Goal: Task Accomplishment & Management: Use online tool/utility

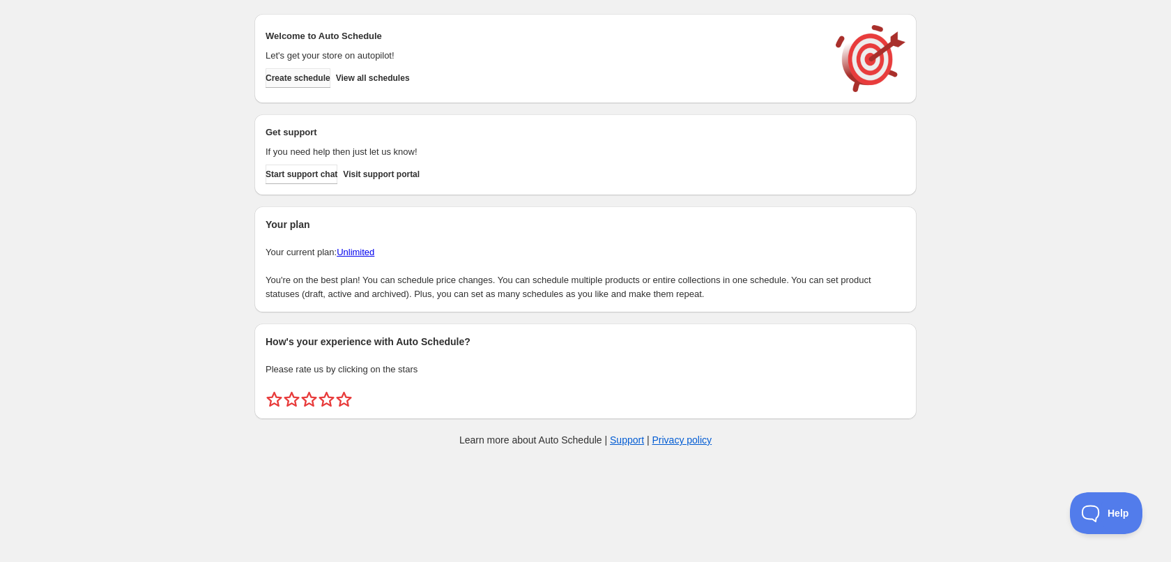
click at [319, 75] on span "Create schedule" at bounding box center [298, 77] width 65 height 11
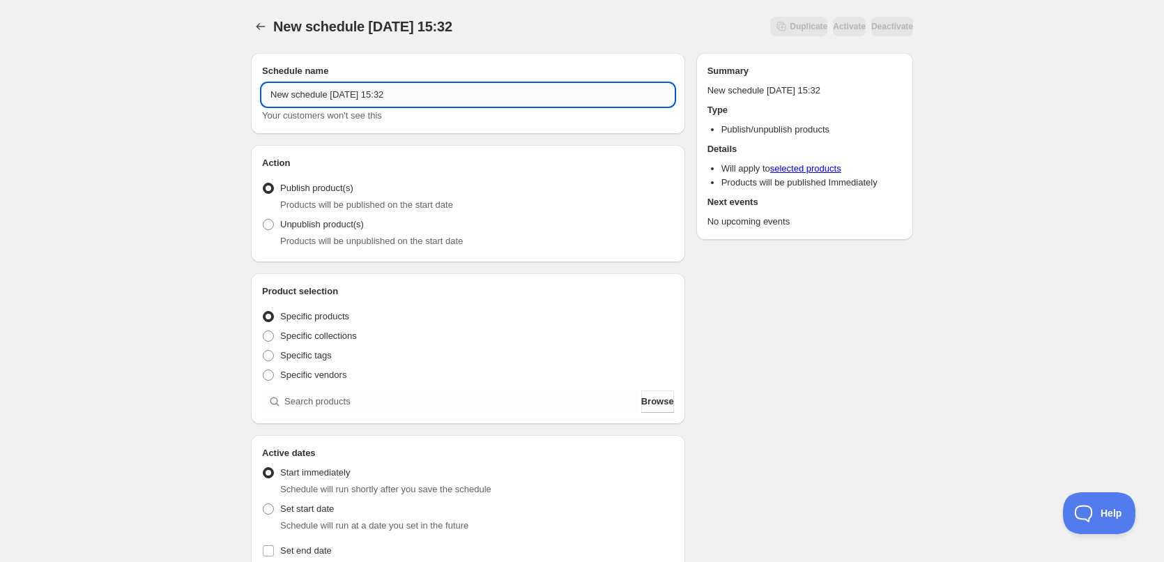
click at [423, 97] on input "New schedule [DATE] 15:32" at bounding box center [468, 95] width 412 height 22
type input "[DATE]"
click at [197, 174] on div "[DATE]. This page is ready [DATE] Duplicate Activate Deactivate More actions Du…" at bounding box center [582, 531] width 1164 height 1062
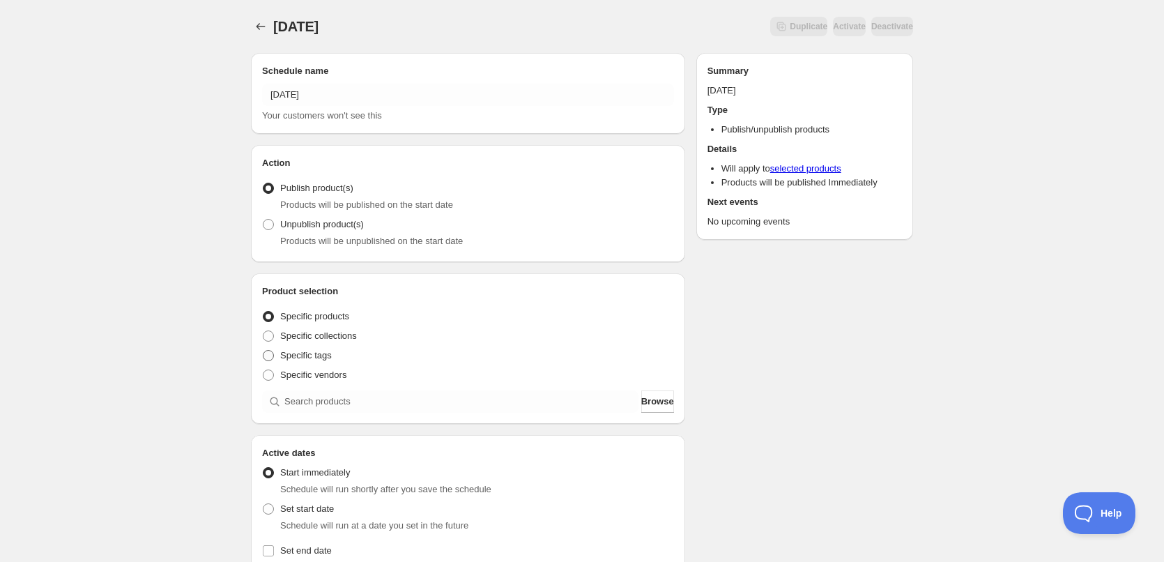
click at [291, 352] on span "Specific tags" at bounding box center [306, 355] width 52 height 10
click at [263, 351] on input "Specific tags" at bounding box center [263, 350] width 1 height 1
radio input "true"
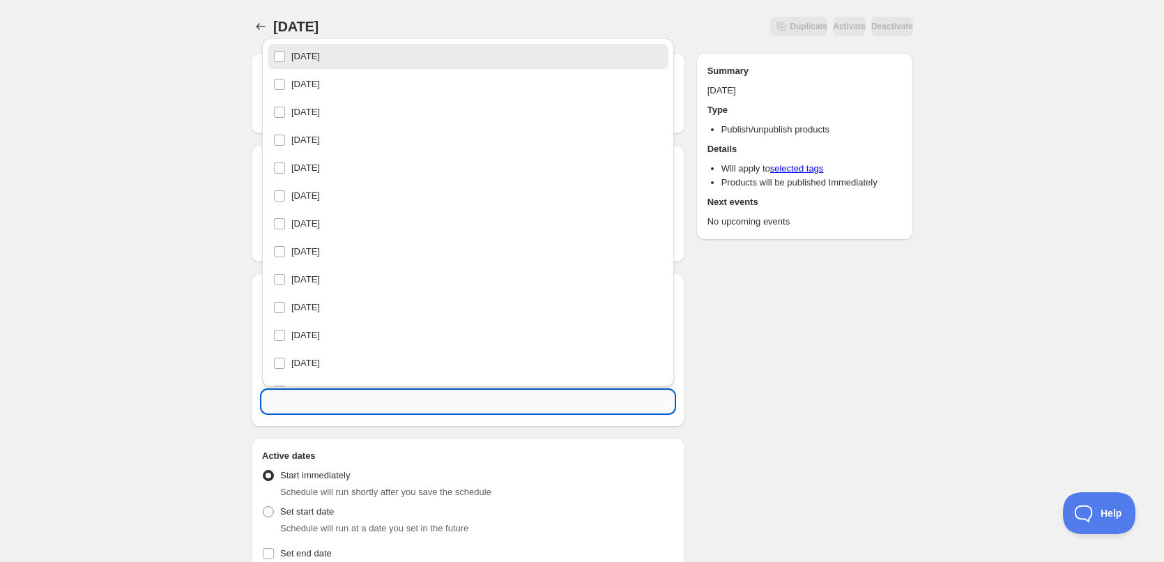
click at [321, 404] on input "text" at bounding box center [468, 401] width 412 height 22
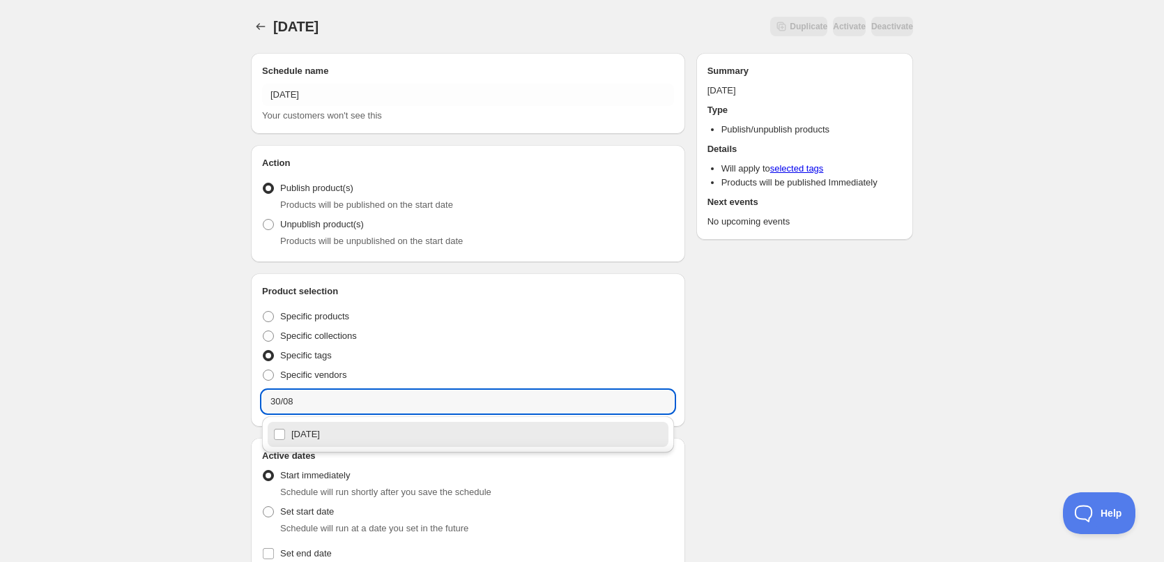
click at [319, 433] on div "[DATE]" at bounding box center [468, 434] width 390 height 20
type input "[DATE]"
checkbox input "true"
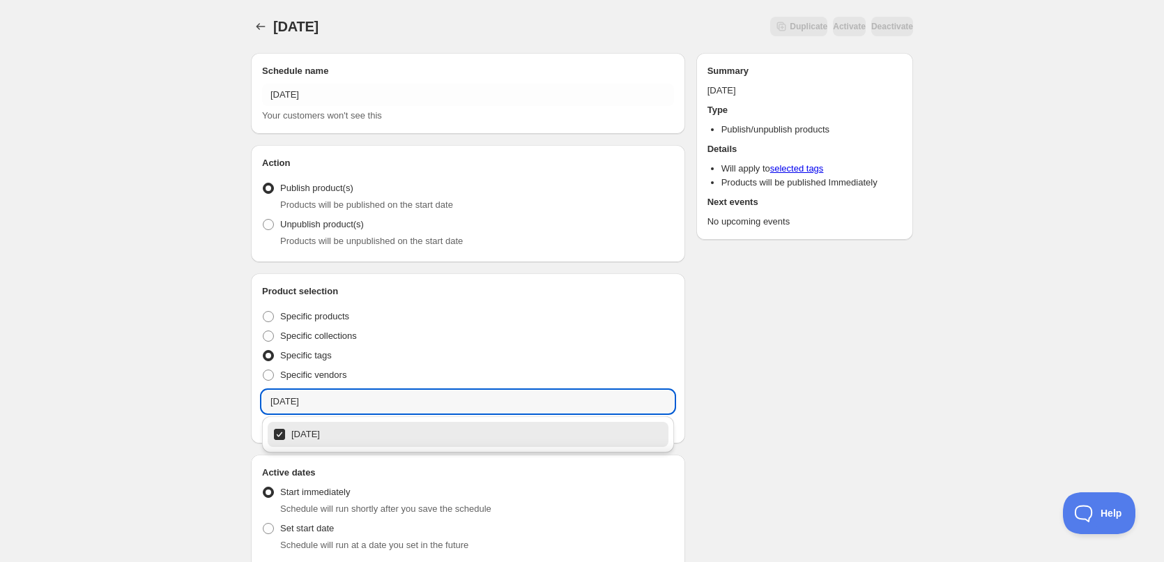
type input "[DATE]"
click at [200, 382] on div "[DATE]. This page is ready [DATE] Duplicate Activate Deactivate More actions Du…" at bounding box center [582, 541] width 1164 height 1082
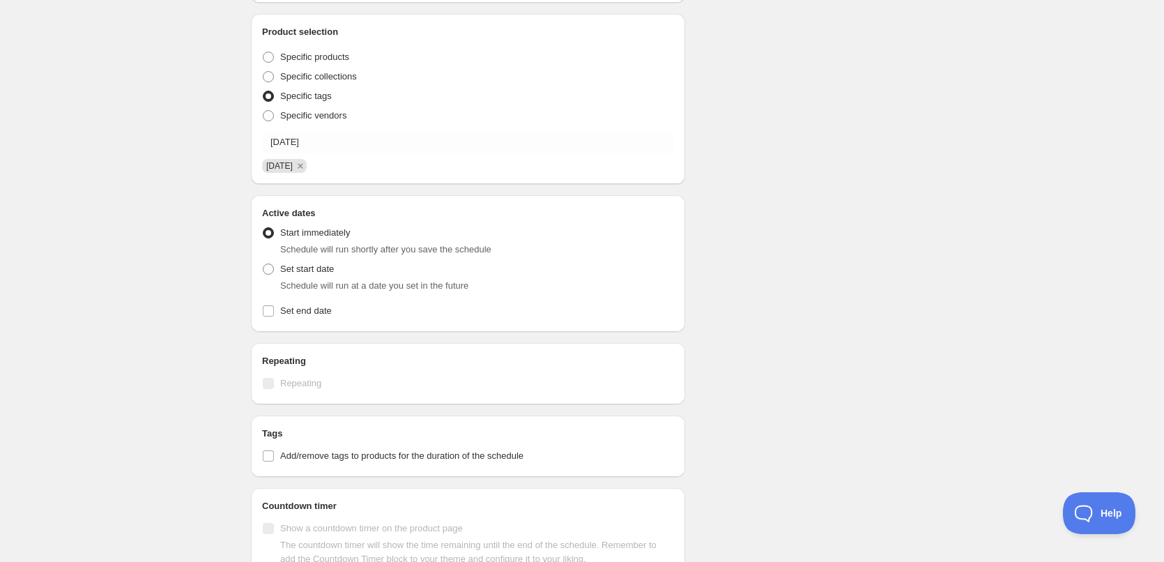
scroll to position [348, 0]
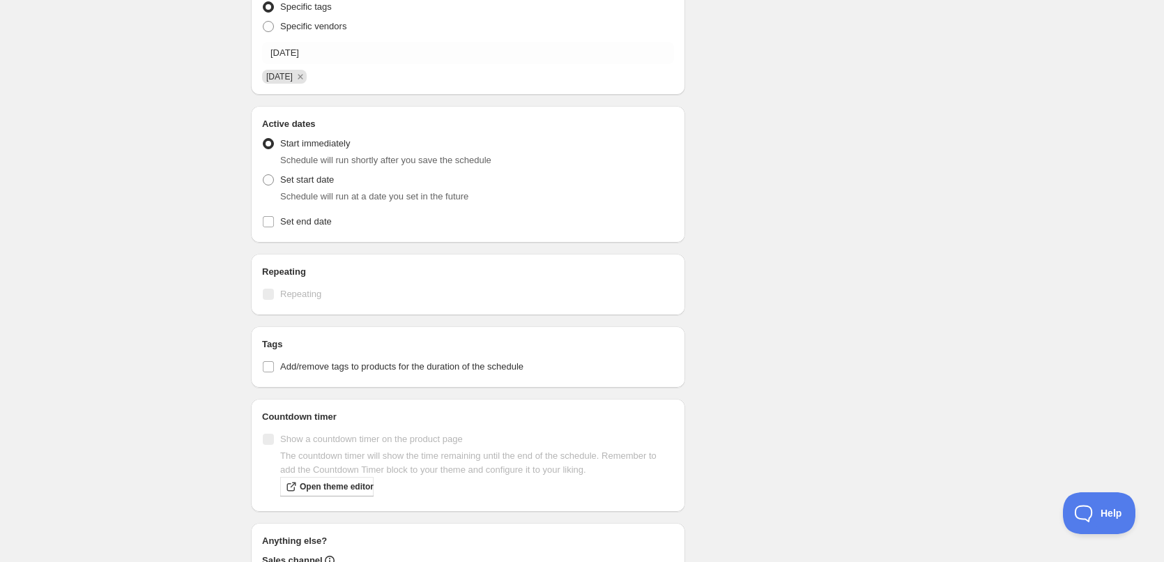
click at [266, 169] on li "Start immediately Schedule will run shortly after you save the schedule" at bounding box center [468, 152] width 412 height 36
click at [276, 187] on div "Set start date Schedule will run at a date you set in the future" at bounding box center [468, 186] width 412 height 33
click at [266, 182] on span at bounding box center [268, 179] width 11 height 11
click at [263, 175] on input "Set start date" at bounding box center [263, 174] width 1 height 1
radio input "true"
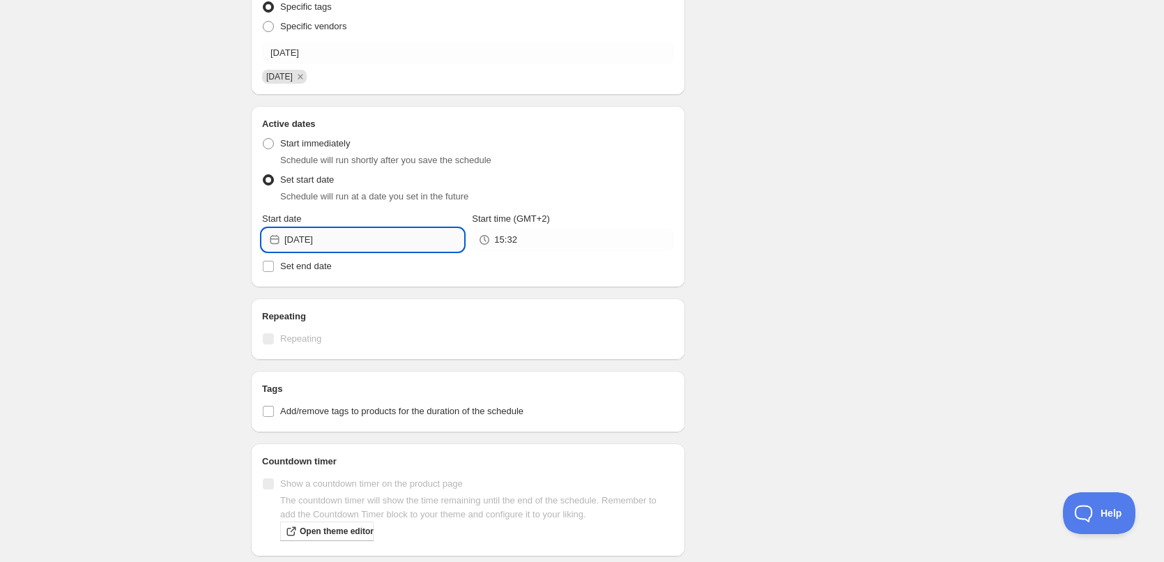
click at [370, 229] on input "[DATE]" at bounding box center [373, 240] width 179 height 22
click at [852, 309] on div "Schedule name [DATE] Your customers won't see this Action Action Publish produc…" at bounding box center [576, 221] width 673 height 1057
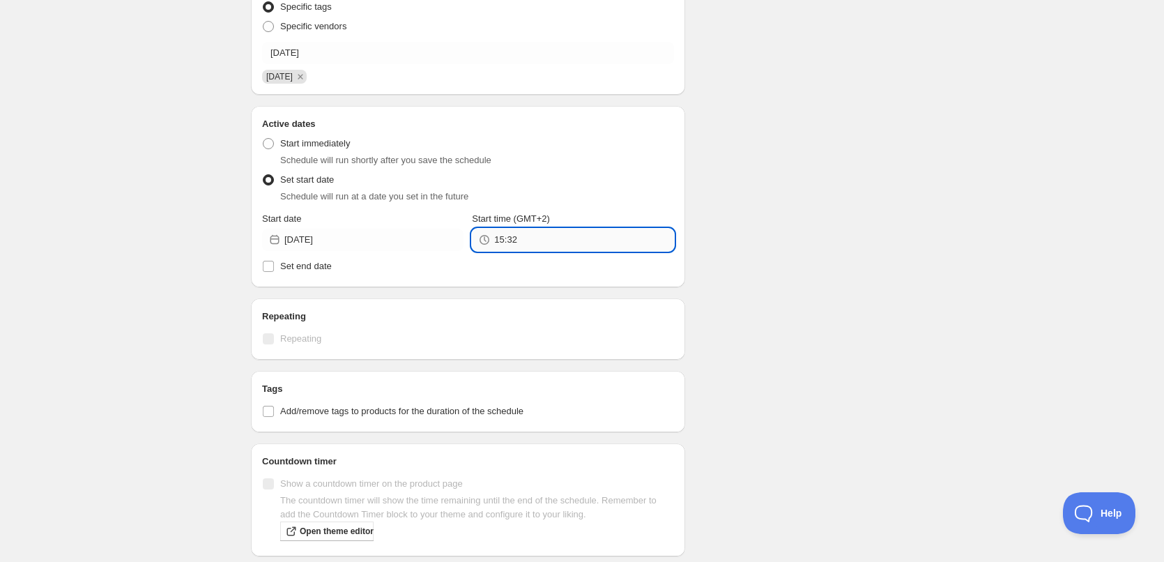
click at [580, 244] on input "15:32" at bounding box center [583, 240] width 179 height 22
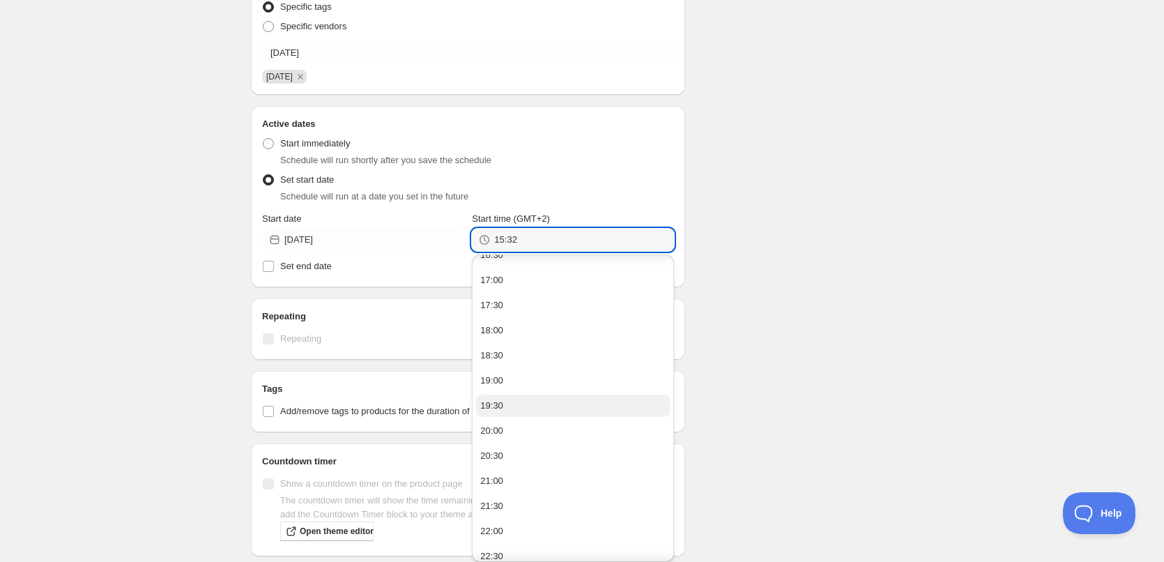
scroll to position [125, 0]
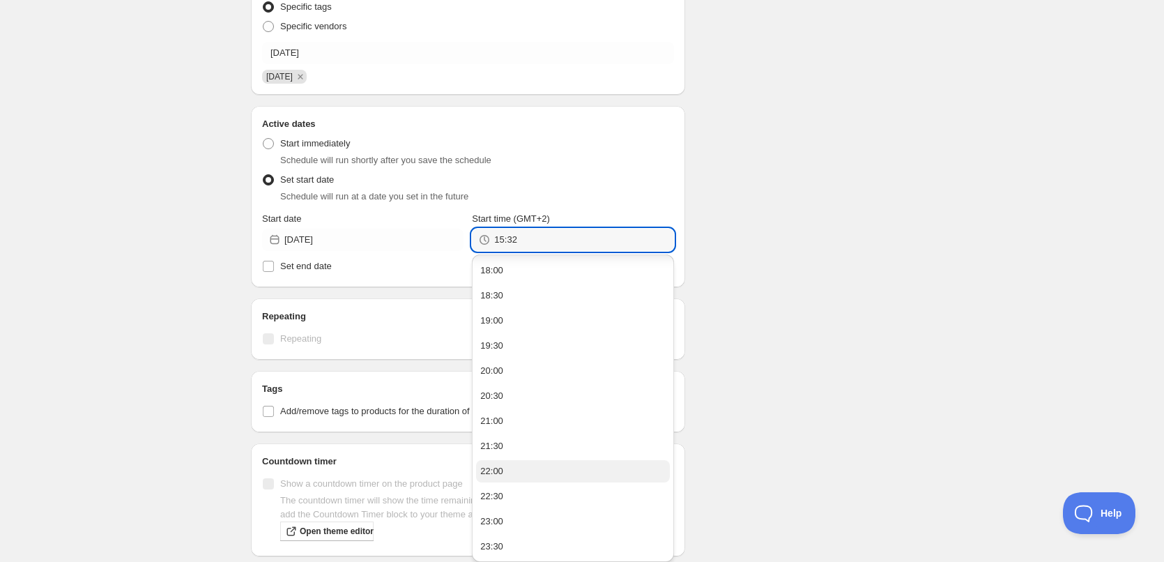
click at [530, 471] on button "22:00" at bounding box center [572, 471] width 193 height 22
type input "22:00"
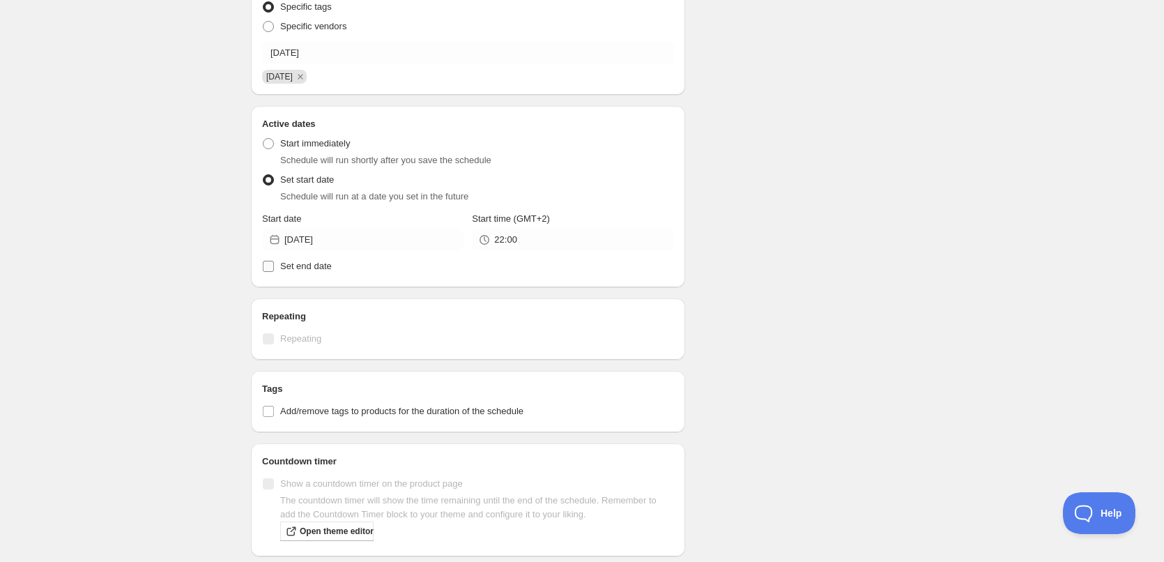
click at [314, 263] on span "Set end date" at bounding box center [306, 266] width 52 height 10
click at [274, 263] on input "Set end date" at bounding box center [268, 266] width 11 height 11
checkbox input "true"
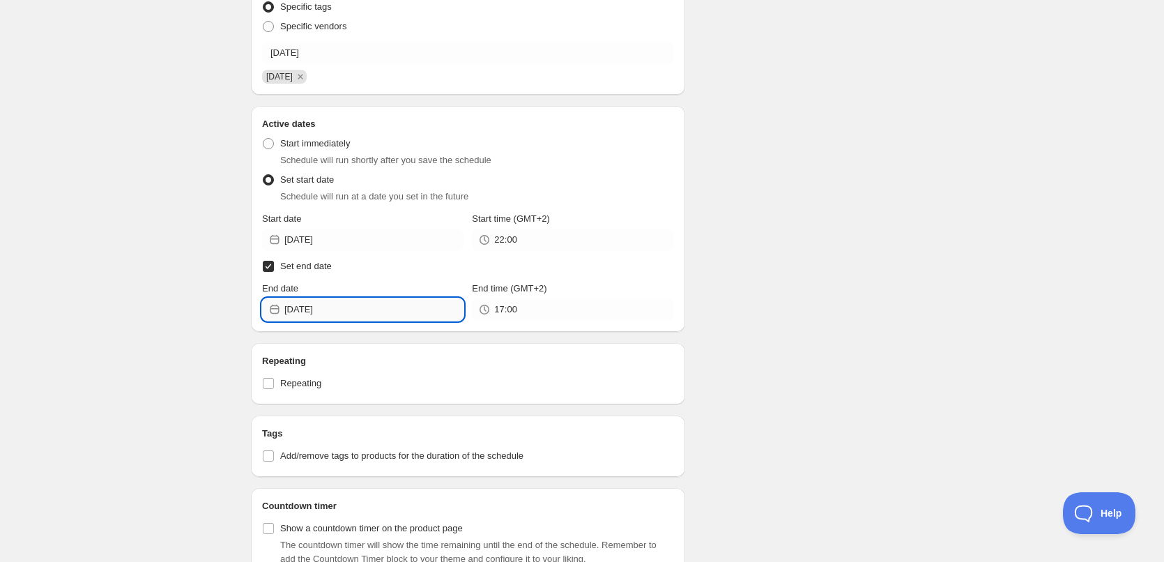
click at [353, 307] on input "[DATE]" at bounding box center [373, 309] width 179 height 22
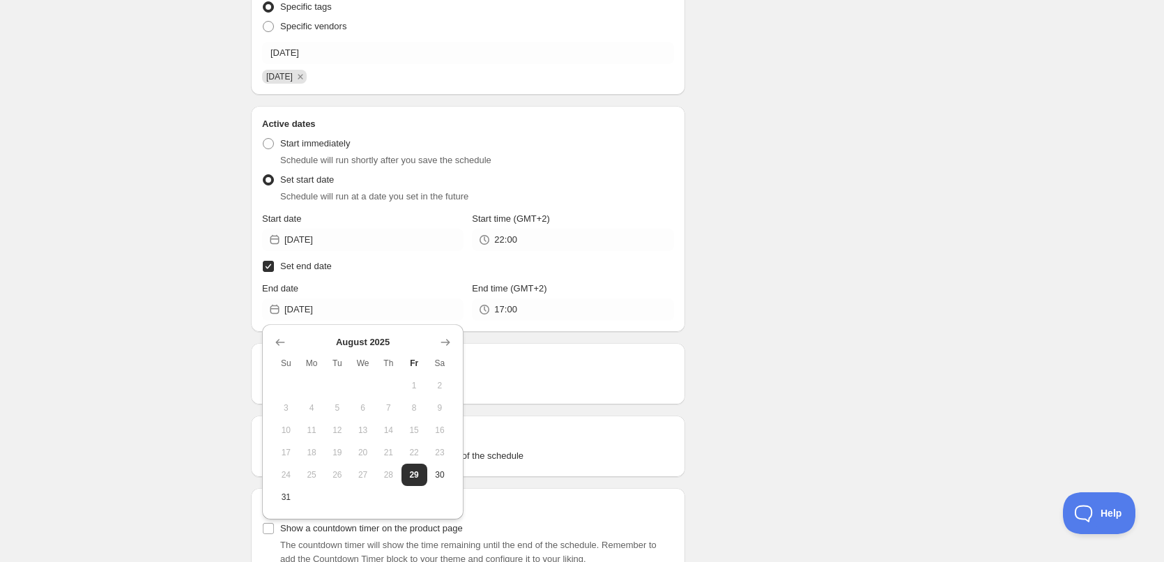
click at [436, 476] on span "30" at bounding box center [440, 474] width 15 height 11
type input "[DATE]"
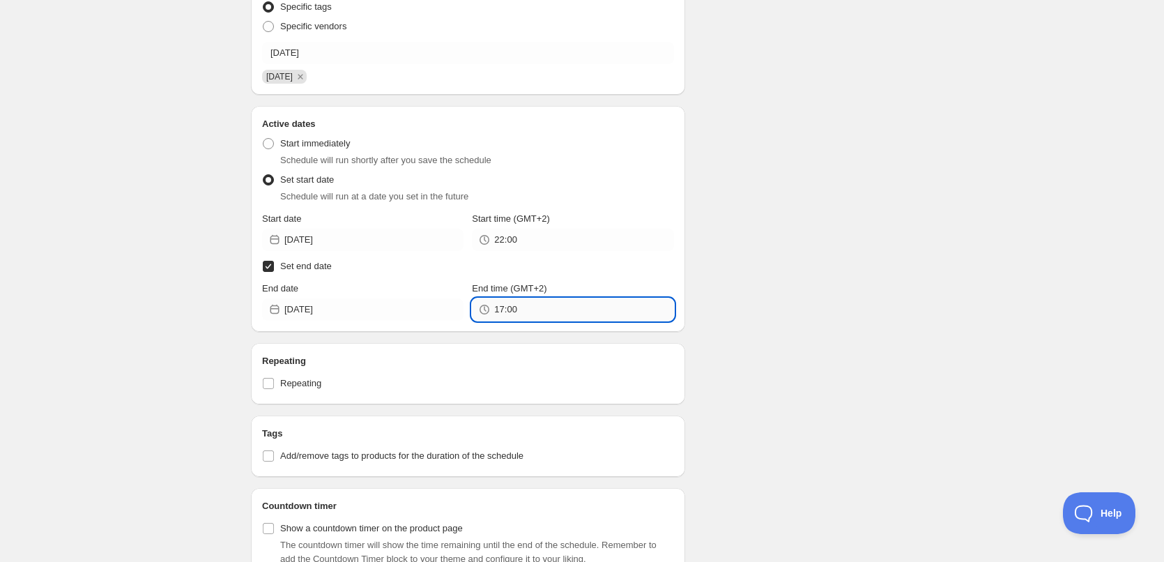
click at [553, 313] on input "17:00" at bounding box center [583, 309] width 179 height 22
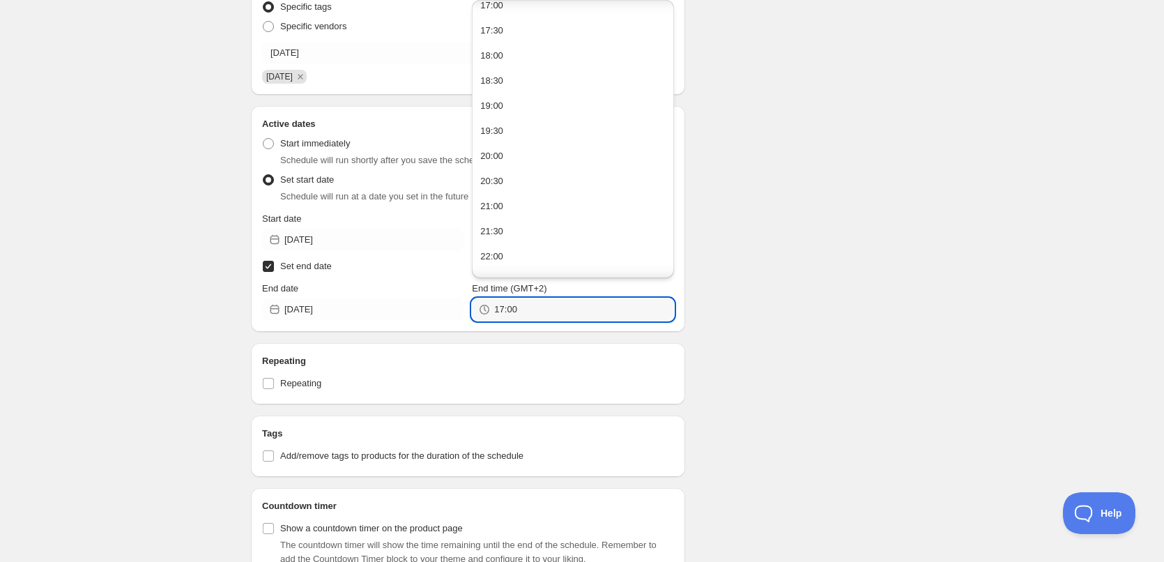
scroll to position [932, 0]
click at [521, 182] on button "22:00" at bounding box center [572, 187] width 193 height 22
click at [507, 309] on input "22:00" at bounding box center [583, 309] width 179 height 22
type input "22:10"
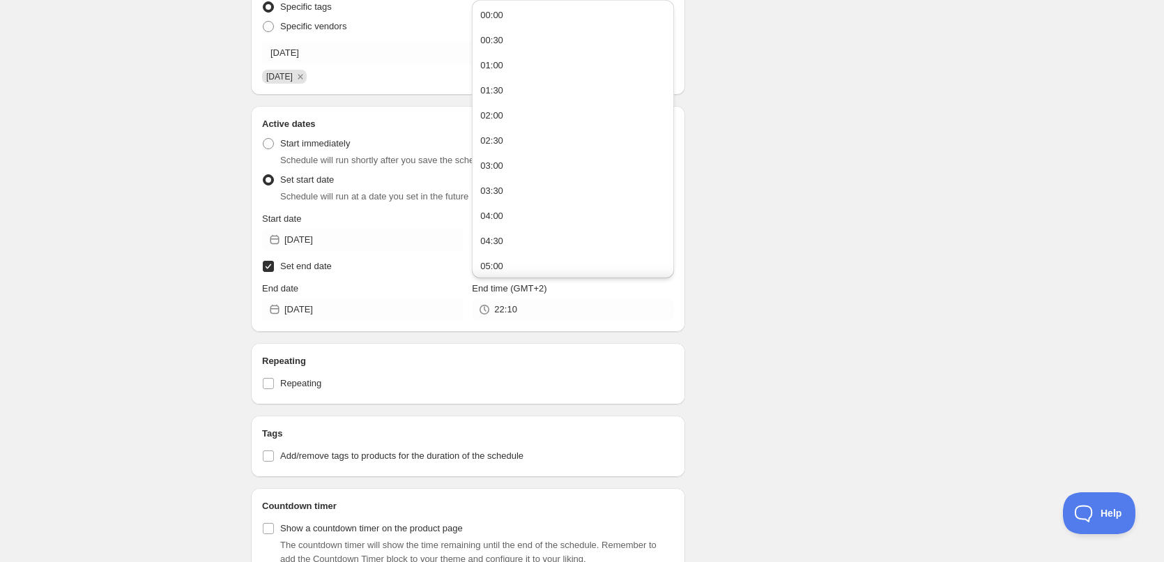
click at [785, 319] on div "Schedule name [DATE] Your customers won't see this Action Action Publish produc…" at bounding box center [576, 277] width 673 height 1168
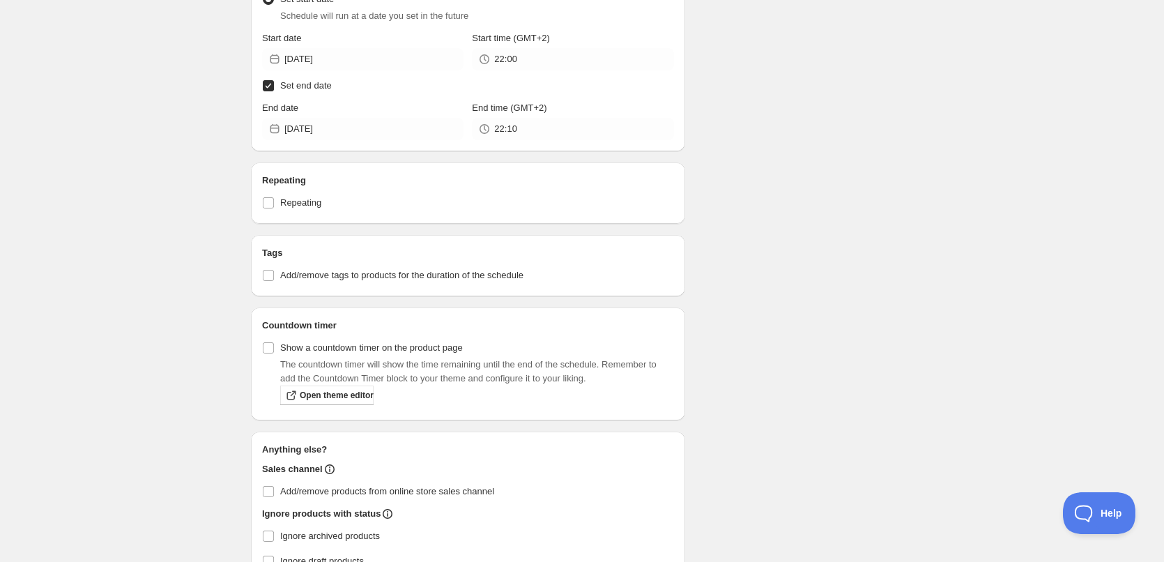
scroll to position [675, 0]
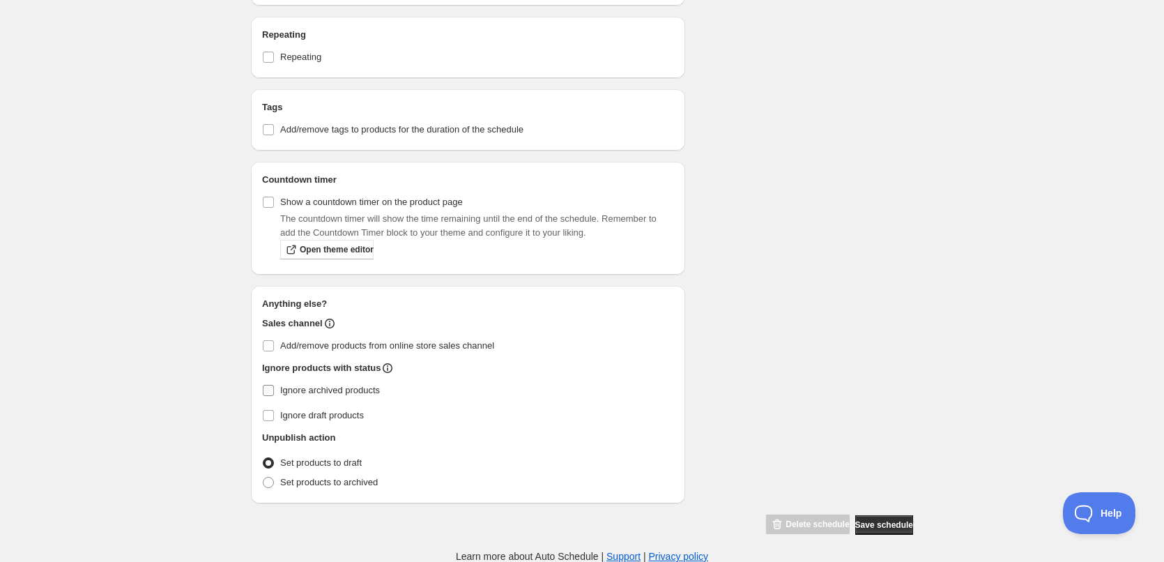
click at [271, 388] on input "Ignore archived products" at bounding box center [268, 390] width 11 height 11
checkbox input "true"
click at [270, 484] on span at bounding box center [268, 482] width 11 height 11
click at [263, 477] on input "Set products to archived" at bounding box center [263, 477] width 1 height 1
radio input "true"
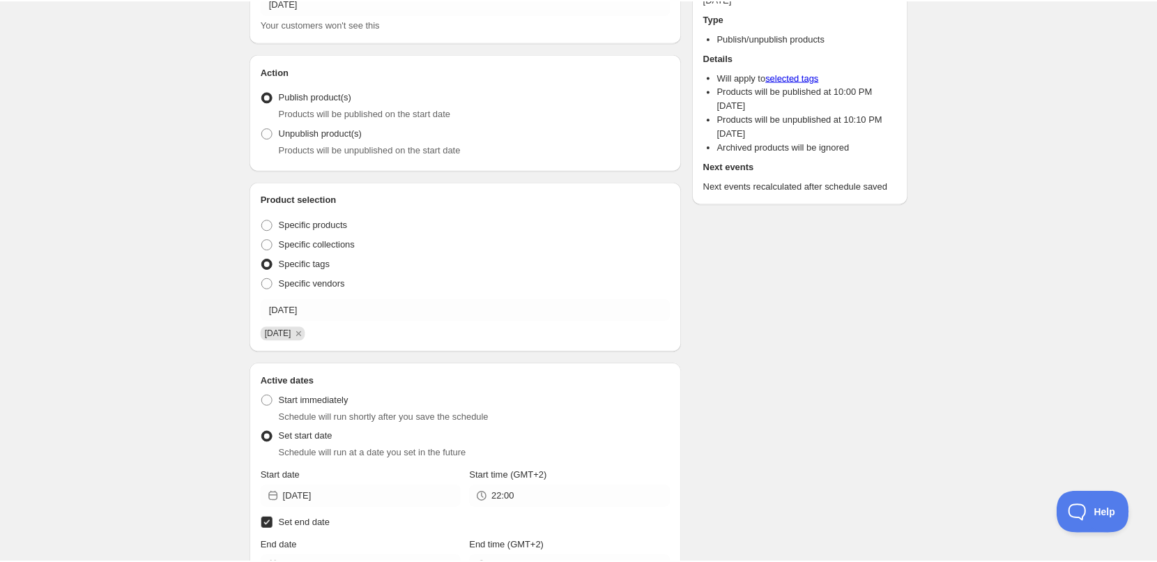
scroll to position [0, 0]
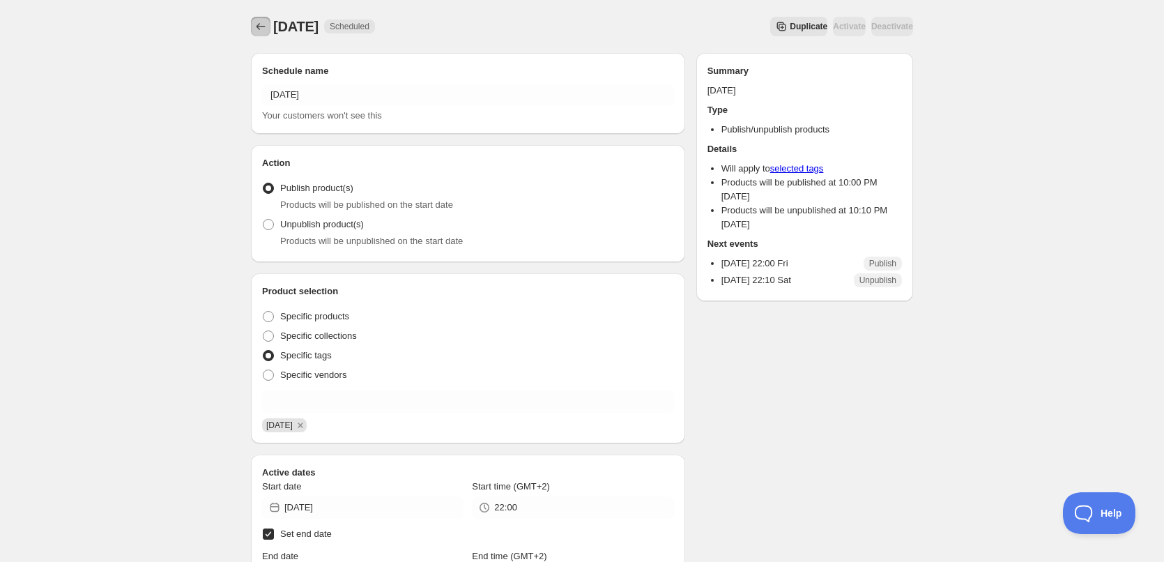
click at [257, 26] on icon "Schedules" at bounding box center [261, 27] width 14 height 14
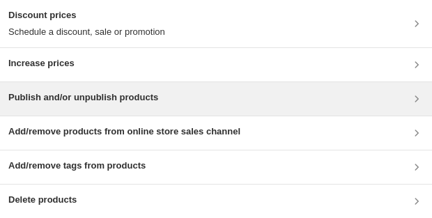
click at [92, 110] on div "Publish and/or unpublish products" at bounding box center [216, 98] width 432 height 33
